Goal: Complete application form

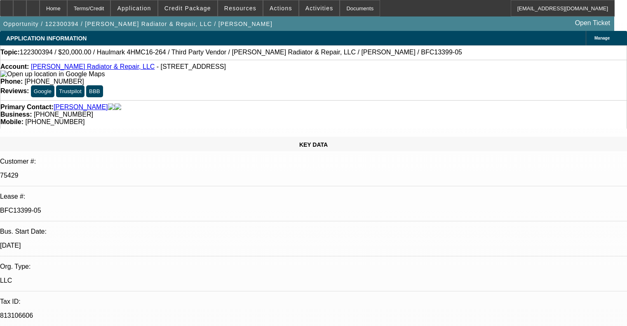
select select "0"
select select "5"
select select "0"
select select "6"
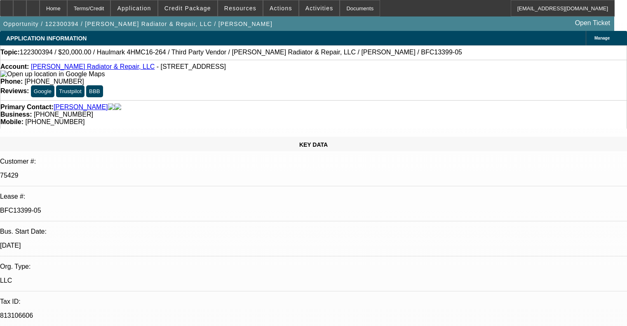
select select "0"
select select "6"
select select "0"
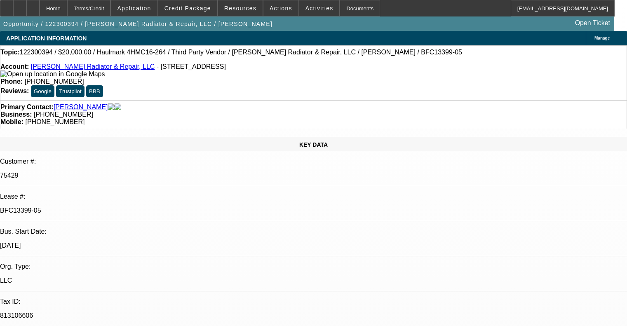
select select "0"
select select "6"
select select "0"
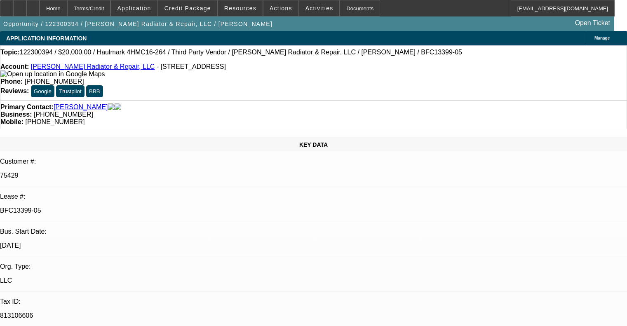
select select "0"
select select "6"
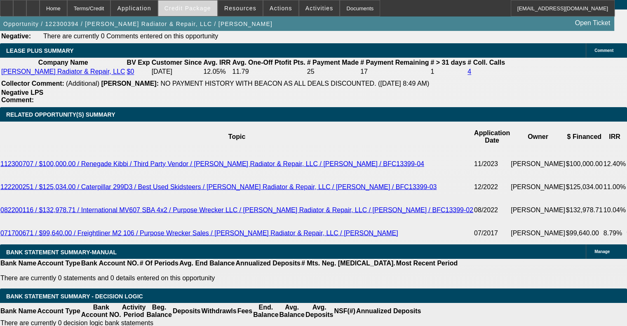
scroll to position [989, 0]
